Goal: Task Accomplishment & Management: Complete application form

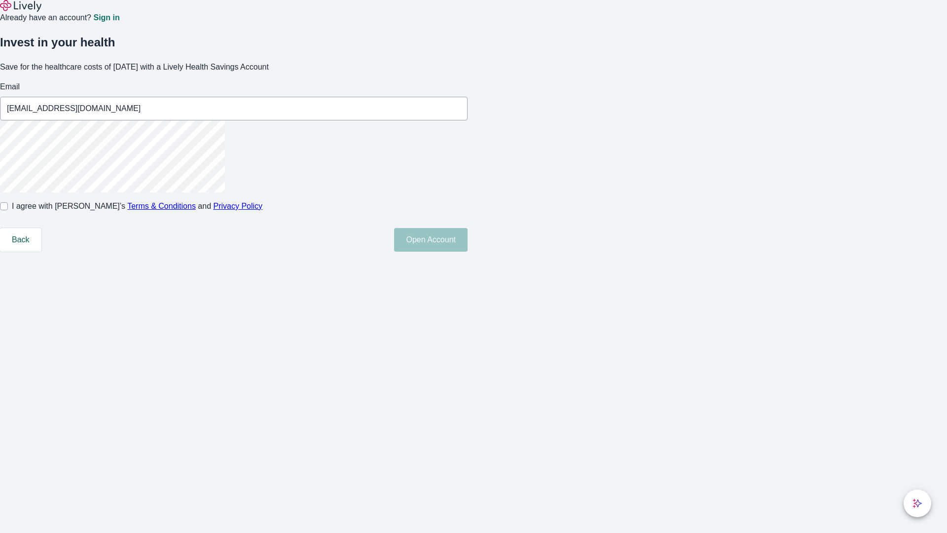
click at [8, 210] on input "I agree with Lively’s Terms & Conditions and Privacy Policy" at bounding box center [4, 206] width 8 height 8
checkbox input "true"
click at [468, 252] on button "Open Account" at bounding box center [431, 240] width 74 height 24
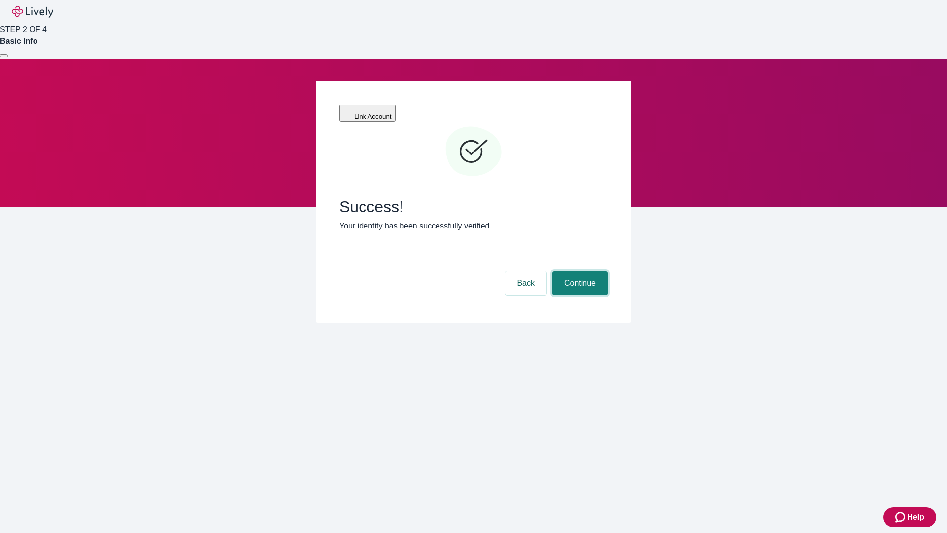
click at [579, 271] on button "Continue" at bounding box center [580, 283] width 55 height 24
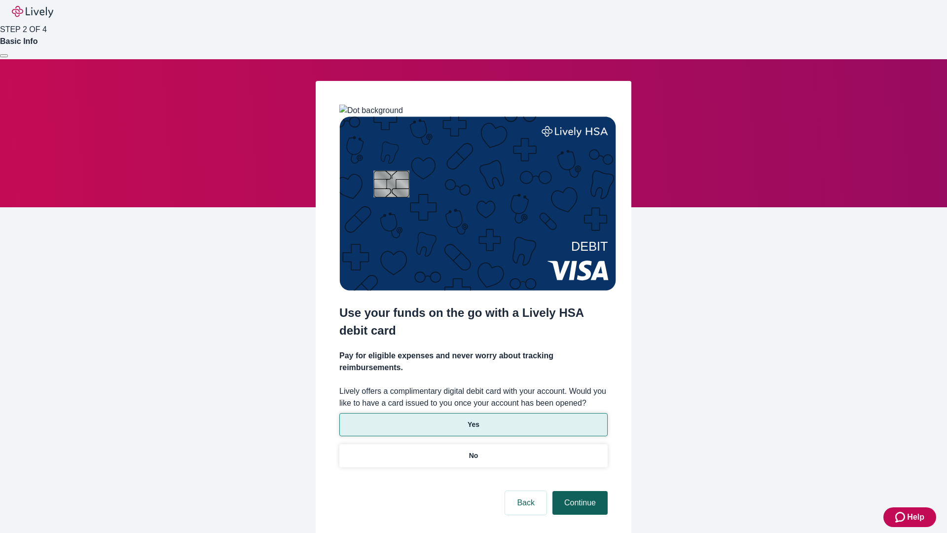
click at [473, 450] on p "No" at bounding box center [473, 455] width 9 height 10
click at [579, 491] on button "Continue" at bounding box center [580, 503] width 55 height 24
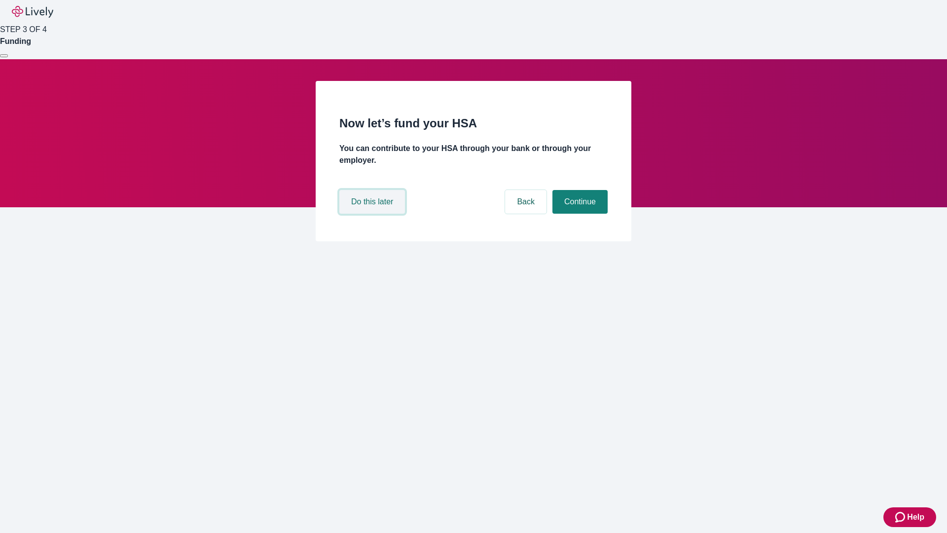
click at [373, 214] on button "Do this later" at bounding box center [372, 202] width 66 height 24
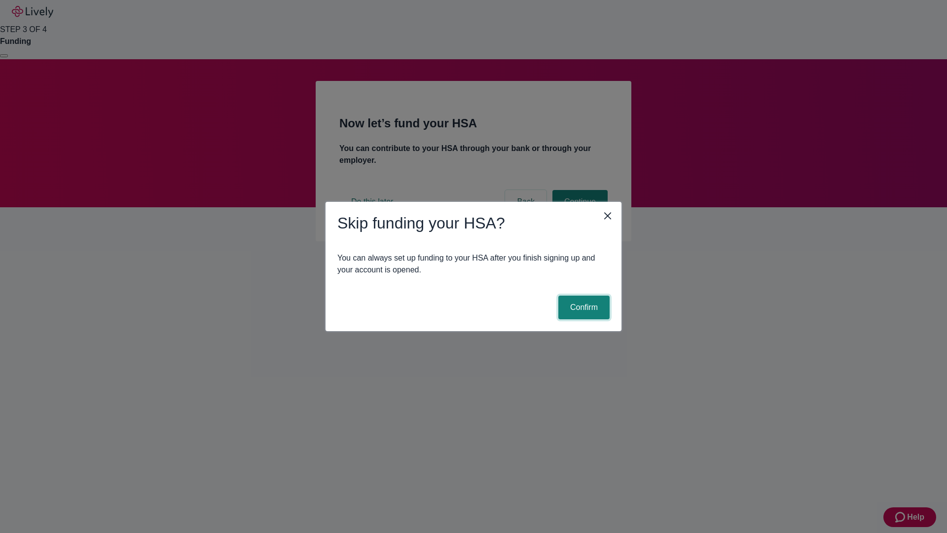
click at [583, 307] on button "Confirm" at bounding box center [583, 308] width 51 height 24
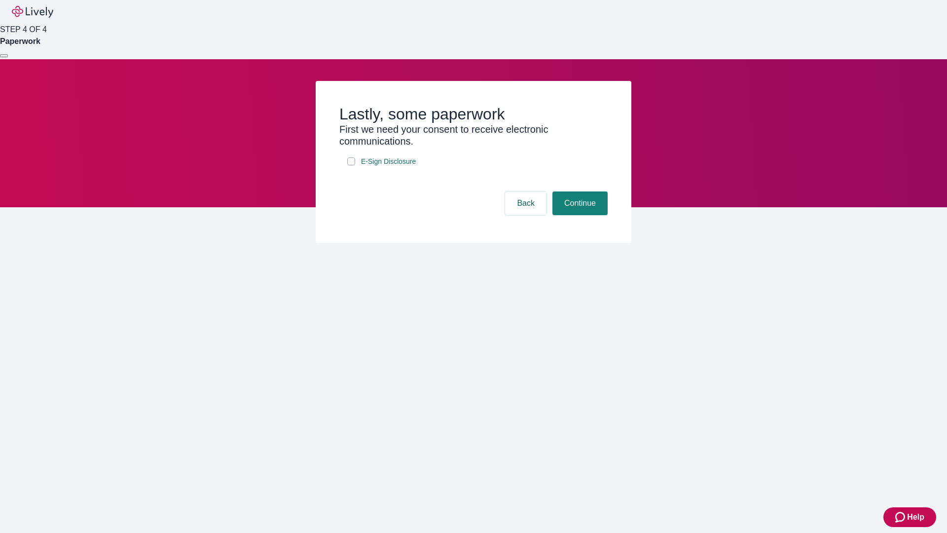
click at [351, 165] on input "E-Sign Disclosure" at bounding box center [351, 161] width 8 height 8
checkbox input "true"
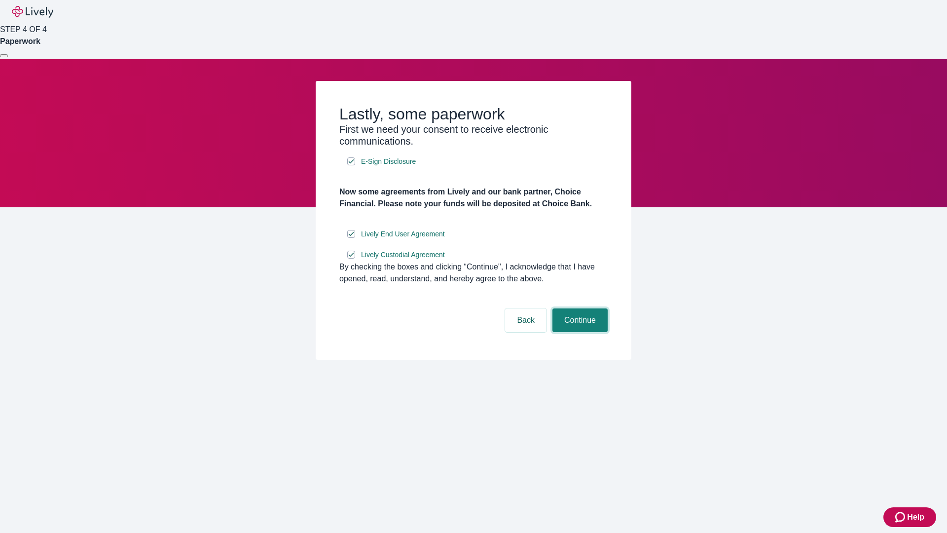
click at [579, 332] on button "Continue" at bounding box center [580, 320] width 55 height 24
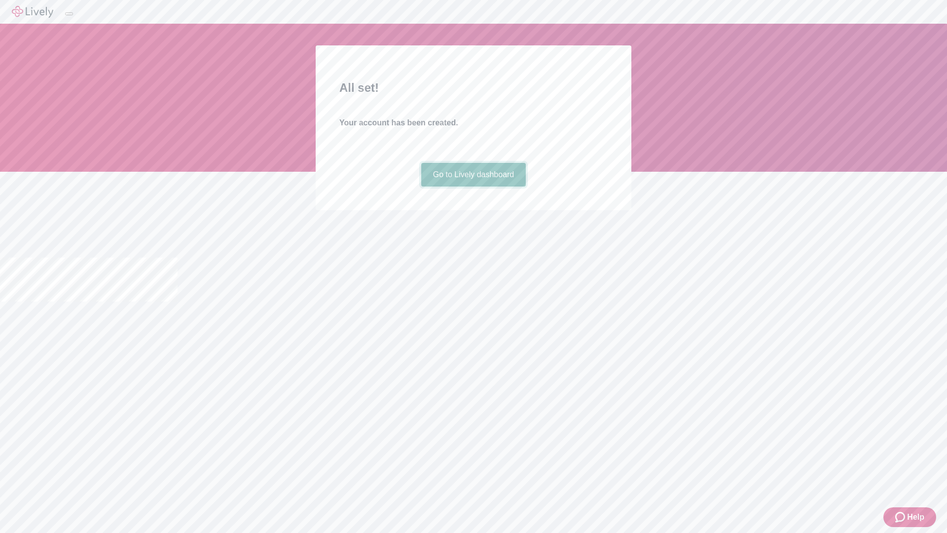
click at [473, 186] on link "Go to Lively dashboard" at bounding box center [473, 175] width 105 height 24
